Goal: Transaction & Acquisition: Register for event/course

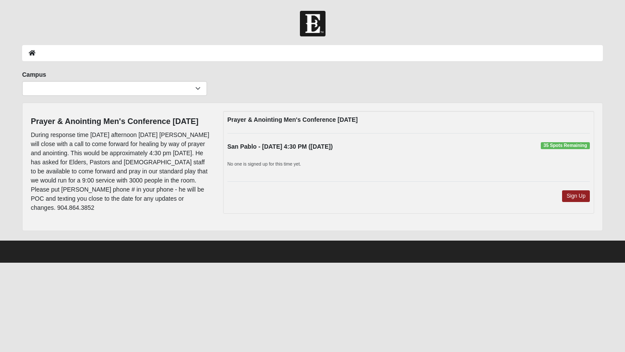
click at [196, 26] on div at bounding box center [312, 24] width 625 height 26
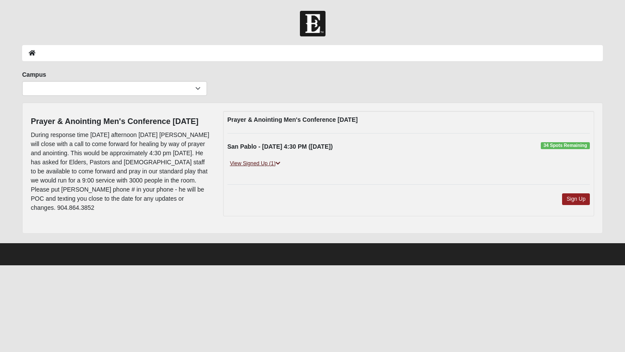
click at [270, 165] on link "View Signed Up (1)" at bounding box center [255, 163] width 56 height 9
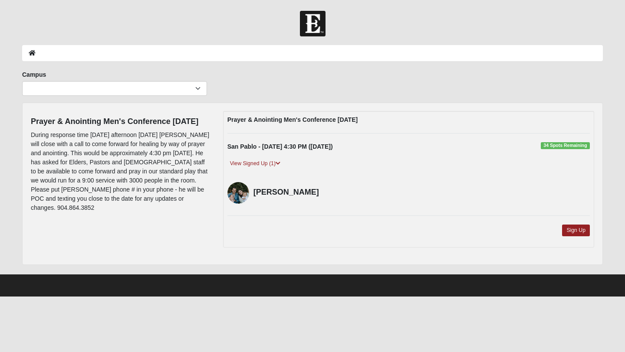
click at [305, 216] on div "Prayer & Anointing Men's Conference [DATE] [GEOGRAPHIC_DATA] - [DATE] 4:30 PM (…" at bounding box center [408, 179] width 371 height 137
